Goal: Task Accomplishment & Management: Complete application form

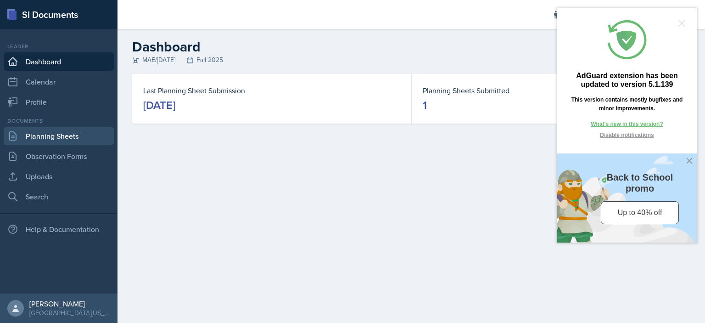
click at [96, 135] on link "Planning Sheets" at bounding box center [59, 136] width 110 height 18
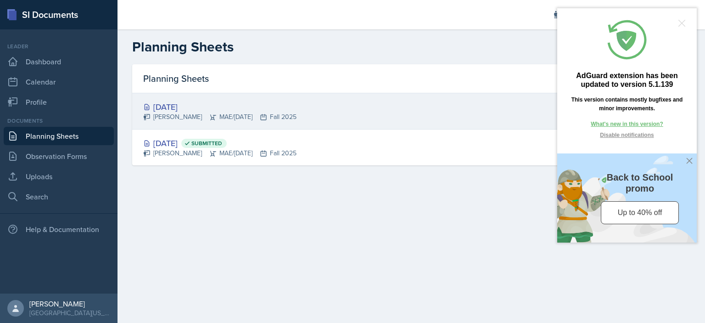
click at [198, 105] on div "[DATE]" at bounding box center [219, 106] width 153 height 12
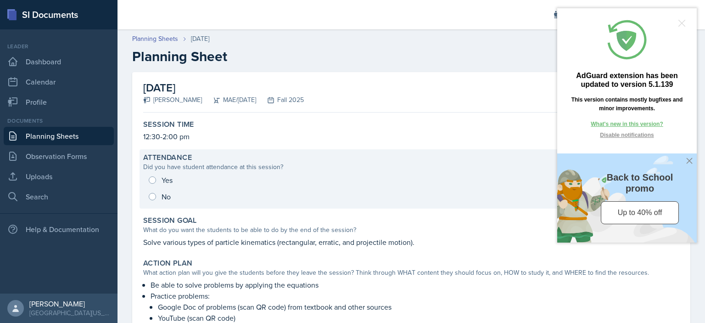
click at [150, 179] on div "Yes No" at bounding box center [411, 188] width 536 height 33
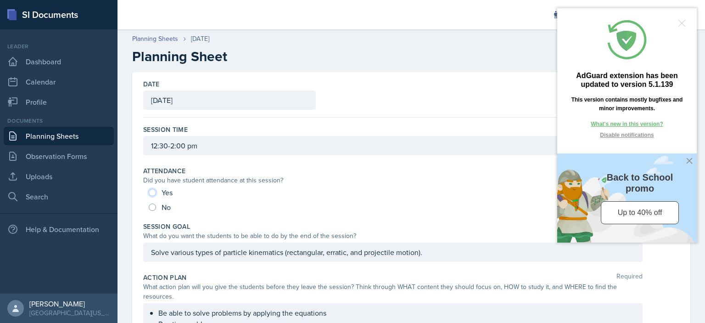
drag, startPoint x: 155, startPoint y: 190, endPoint x: 162, endPoint y: 189, distance: 7.0
click at [155, 190] on input "Yes" at bounding box center [152, 192] width 7 height 7
radio input "true"
click at [679, 21] on div at bounding box center [681, 23] width 7 height 7
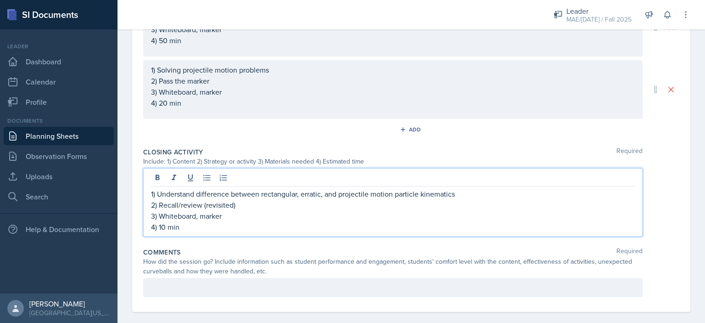
scroll to position [500, 0]
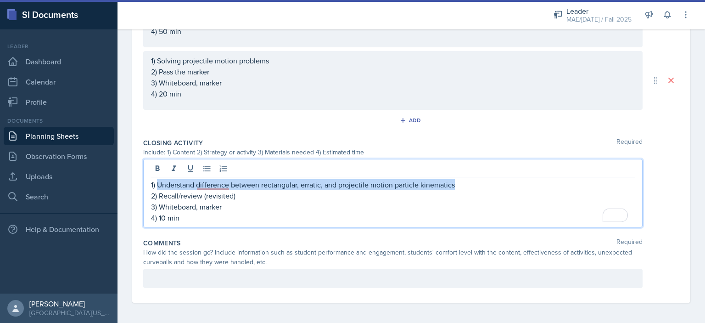
drag, startPoint x: 463, startPoint y: 177, endPoint x: 158, endPoint y: 181, distance: 304.7
click at [158, 181] on p "1) Understand difference between rectangular, erratic, and projectile motion pa…" at bounding box center [393, 184] width 484 height 11
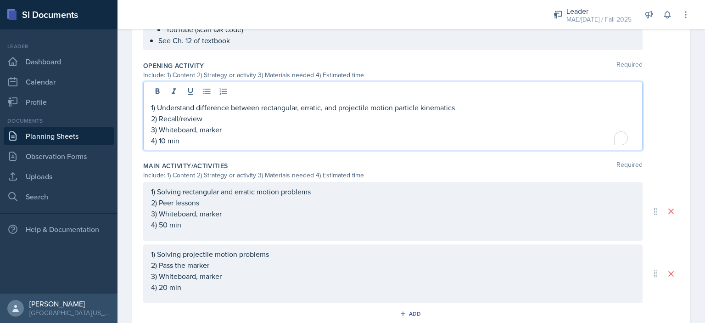
scroll to position [332, 0]
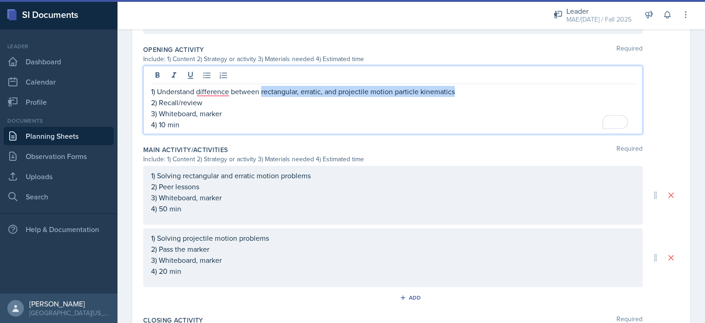
drag, startPoint x: 430, startPoint y: 95, endPoint x: 259, endPoint y: 90, distance: 171.2
click at [261, 89] on p "1) Understand difference between rectangular, erratic, and projectile motion pa…" at bounding box center [393, 91] width 484 height 11
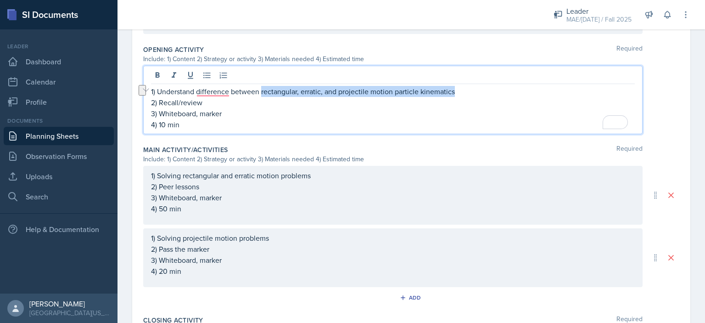
copy p "rectangular, erratic, and projectile motion particle kinematics"
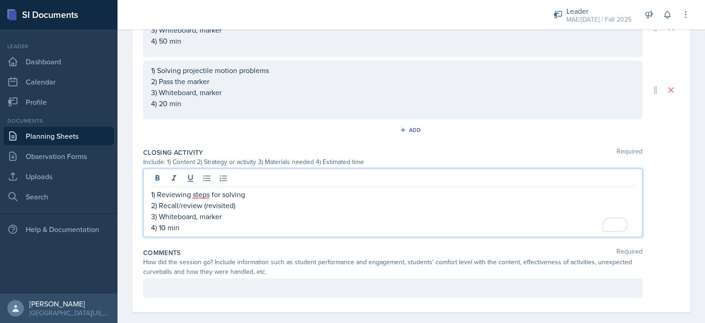
click at [275, 176] on div "1) Reviewing steps for solving 2) Recall/review (revisited) 3) Whiteboard, mark…" at bounding box center [392, 202] width 499 height 68
click at [213, 281] on div at bounding box center [392, 287] width 499 height 19
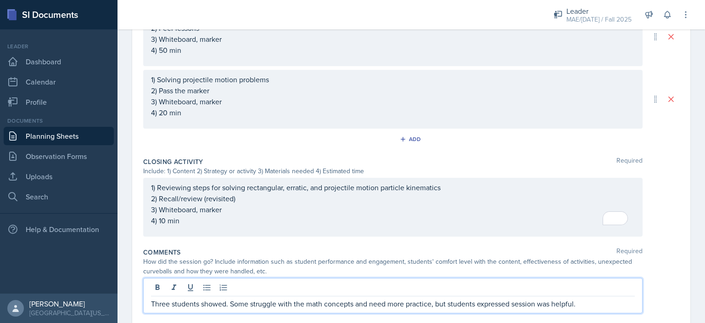
click at [420, 301] on p "Three students showed. Some struggle with the math concepts and need more pract…" at bounding box center [393, 303] width 484 height 11
click at [597, 303] on p "Three students showed. Some struggle with the math concepts and which equations…" at bounding box center [393, 303] width 484 height 11
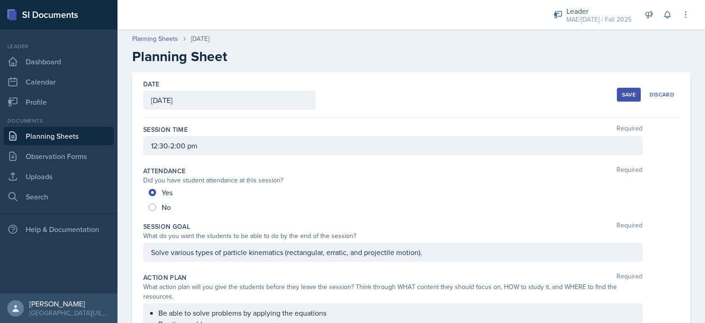
scroll to position [0, 0]
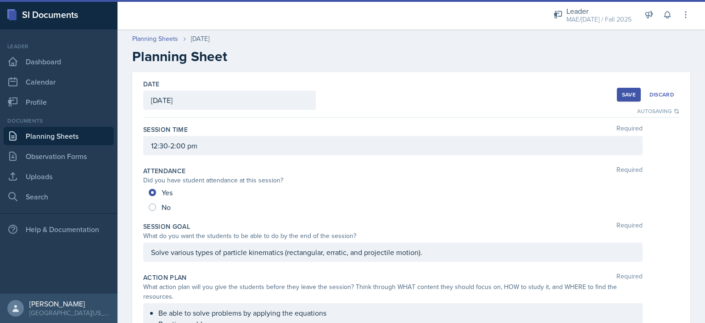
click at [619, 100] on button "Save" at bounding box center [629, 95] width 24 height 14
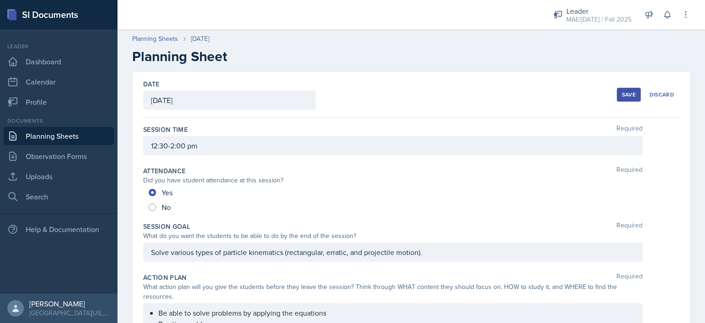
click at [622, 98] on div "Save" at bounding box center [629, 94] width 14 height 7
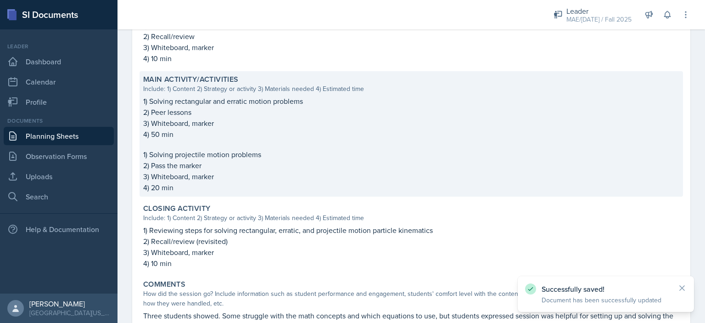
scroll to position [418, 0]
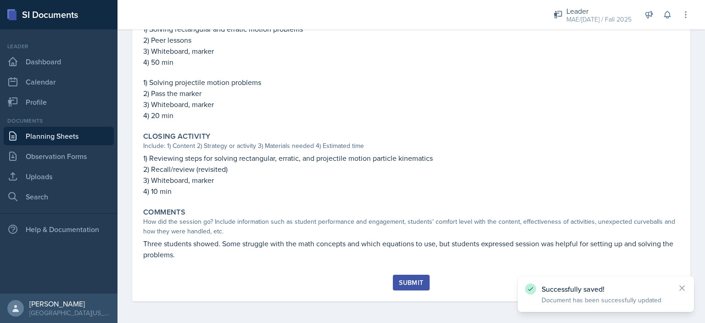
click at [407, 279] on div "Submit" at bounding box center [411, 282] width 24 height 7
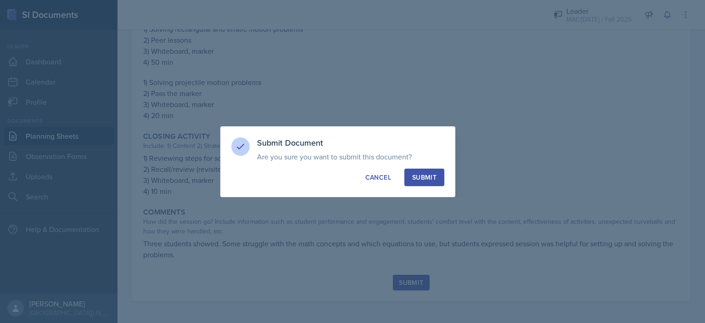
click at [422, 175] on div "Submit" at bounding box center [424, 177] width 24 height 9
radio input "true"
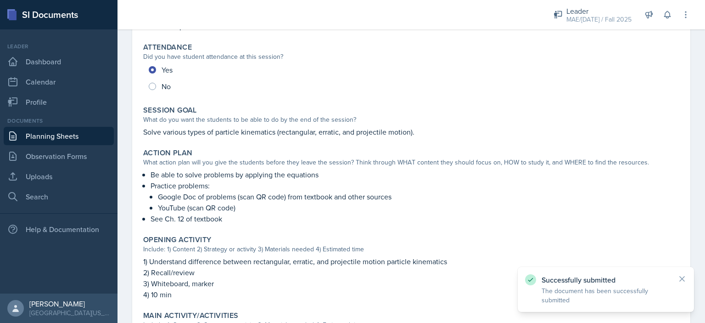
scroll to position [0, 0]
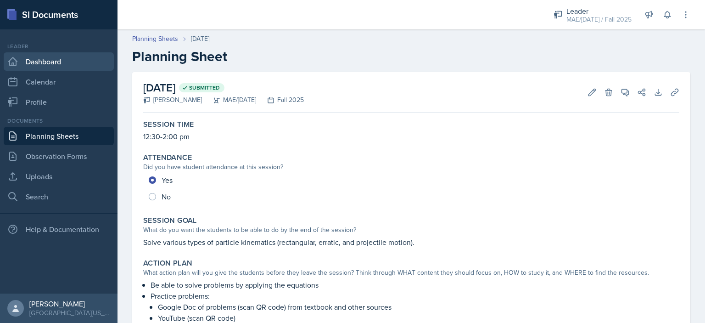
click at [71, 63] on link "Dashboard" at bounding box center [59, 61] width 110 height 18
